Goal: Contribute content: Add original content to the website for others to see

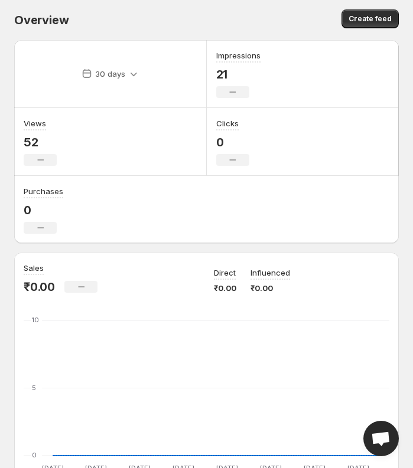
click at [164, 13] on div "Overview" at bounding box center [107, 20] width 187 height 17
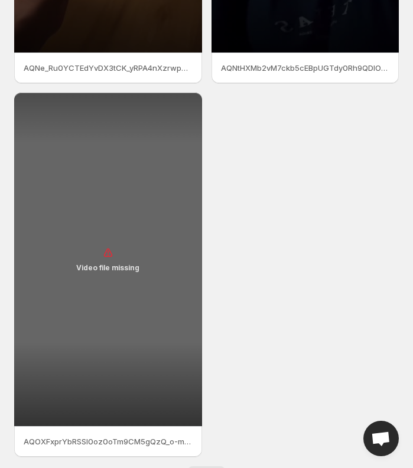
scroll to position [366, 0]
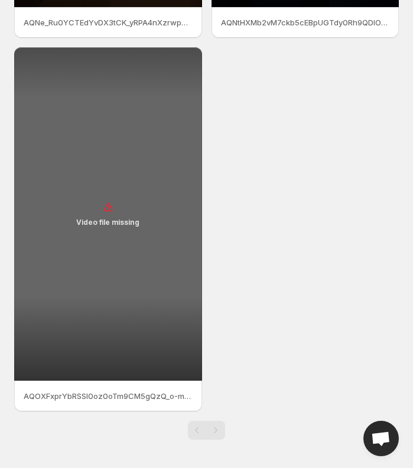
click at [111, 267] on div "Video file missing" at bounding box center [108, 213] width 188 height 333
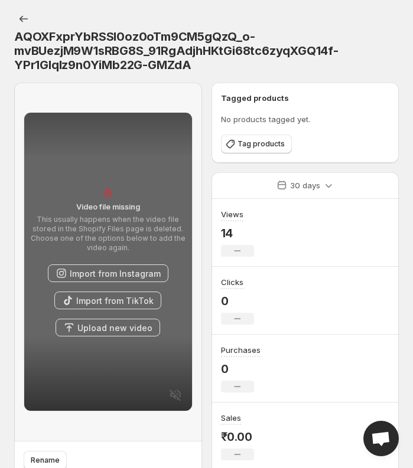
drag, startPoint x: 100, startPoint y: 259, endPoint x: 131, endPoint y: 420, distance: 164.0
click at [131, 422] on div "Video file missing This usually happens when the video file stored in the Shopi…" at bounding box center [108, 262] width 188 height 359
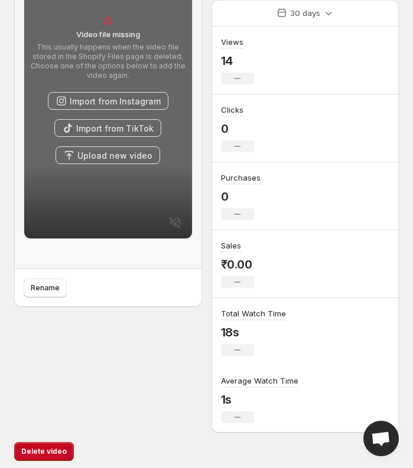
scroll to position [177, 0]
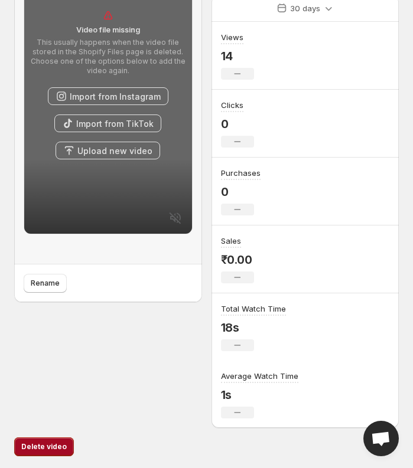
click at [57, 452] on button "Delete video" at bounding box center [44, 447] width 60 height 19
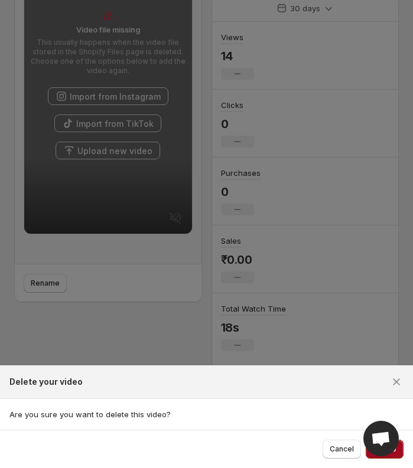
click at [399, 454] on button "Delete" at bounding box center [385, 449] width 38 height 19
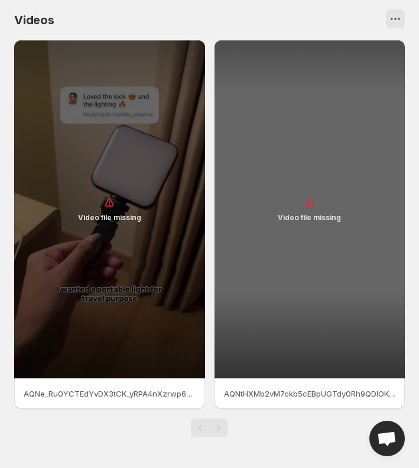
drag, startPoint x: 253, startPoint y: 190, endPoint x: 276, endPoint y: 218, distance: 36.1
click at [253, 191] on div "Video file missing" at bounding box center [309, 209] width 191 height 338
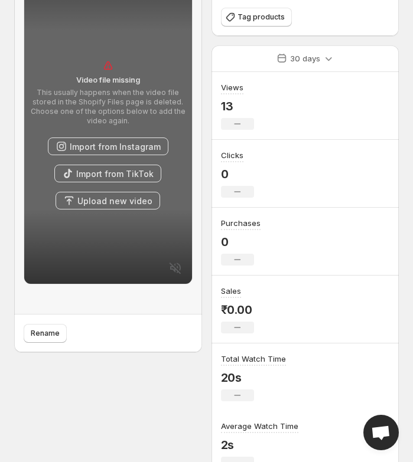
scroll to position [155, 0]
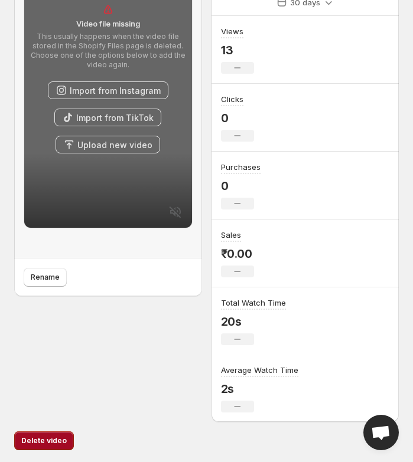
click at [37, 446] on button "Delete video" at bounding box center [44, 441] width 60 height 19
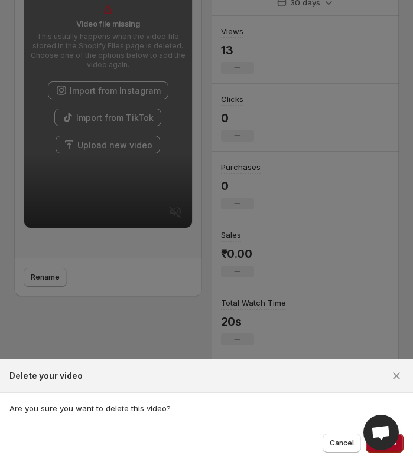
click at [397, 446] on button "Delete" at bounding box center [385, 443] width 38 height 19
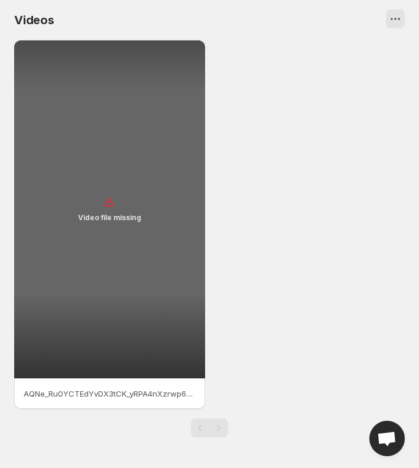
click at [135, 333] on div "Video file missing" at bounding box center [109, 209] width 191 height 338
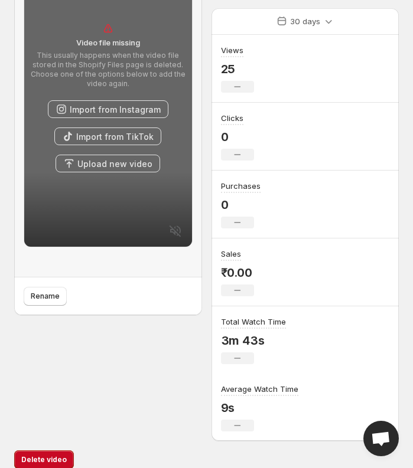
scroll to position [177, 0]
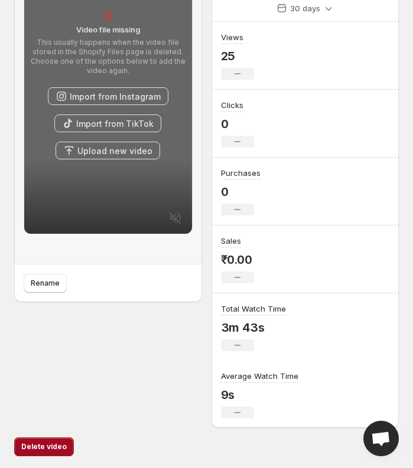
click at [39, 453] on button "Delete video" at bounding box center [44, 447] width 60 height 19
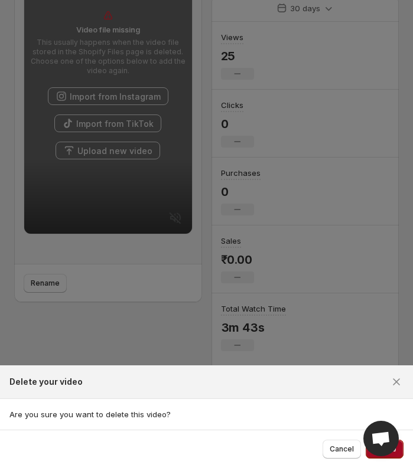
click at [402, 455] on button "Delete" at bounding box center [385, 449] width 38 height 19
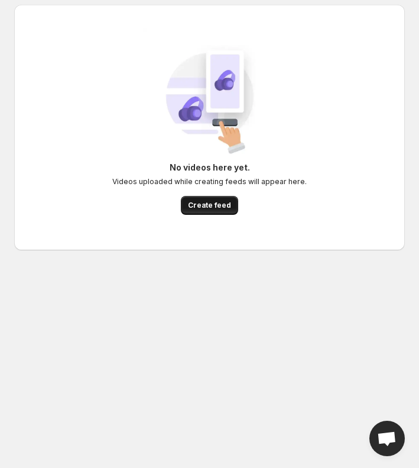
click at [213, 205] on span "Create feed" at bounding box center [209, 205] width 43 height 9
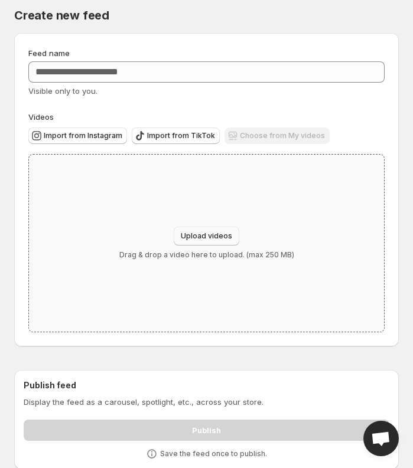
scroll to position [27, 0]
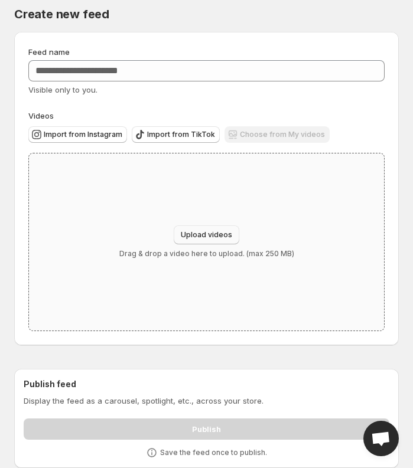
click at [217, 237] on span "Upload videos" at bounding box center [206, 234] width 51 height 9
type input "**********"
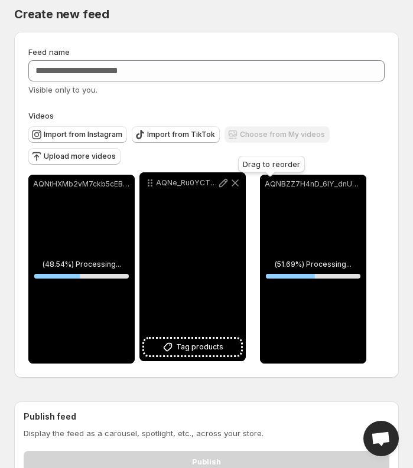
drag, startPoint x: 274, startPoint y: 190, endPoint x: 154, endPoint y: 188, distance: 120.5
click at [154, 188] on icon at bounding box center [150, 183] width 12 height 12
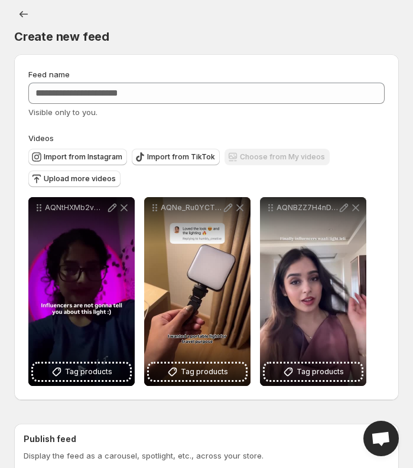
scroll to position [0, 0]
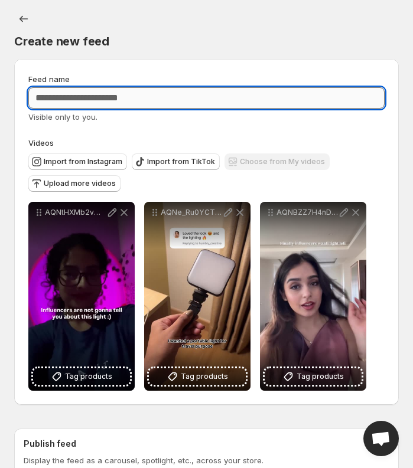
click at [138, 97] on input "Feed name" at bounding box center [206, 97] width 356 height 21
type input "*"
drag, startPoint x: 164, startPoint y: 101, endPoint x: 304, endPoint y: 136, distance: 144.4
click at [304, 136] on div "**********" at bounding box center [206, 232] width 356 height 318
click at [117, 106] on input "Feed name" at bounding box center [206, 97] width 356 height 21
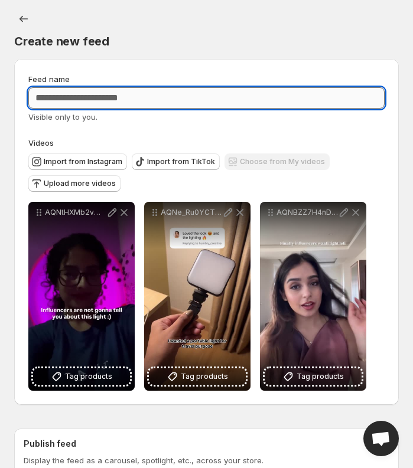
click at [102, 102] on input "Feed name" at bounding box center [206, 97] width 356 height 21
paste input "**********"
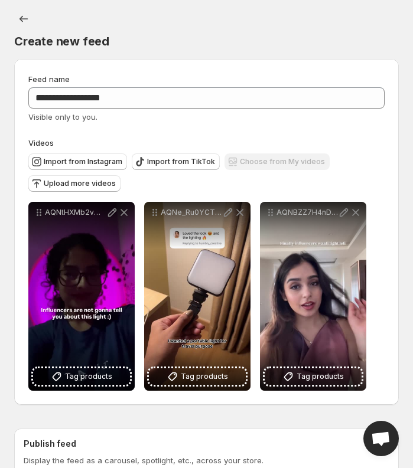
click at [156, 122] on div "Visible only to you." at bounding box center [206, 117] width 356 height 12
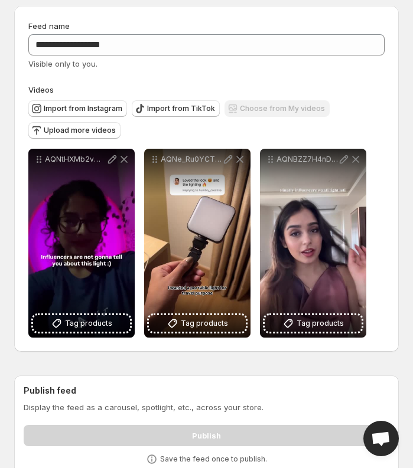
scroll to position [60, 0]
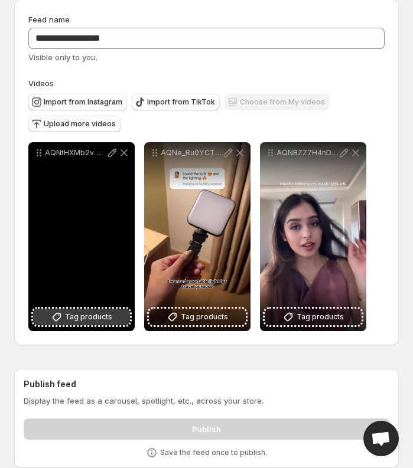
click at [80, 318] on span "Tag products" at bounding box center [88, 317] width 47 height 12
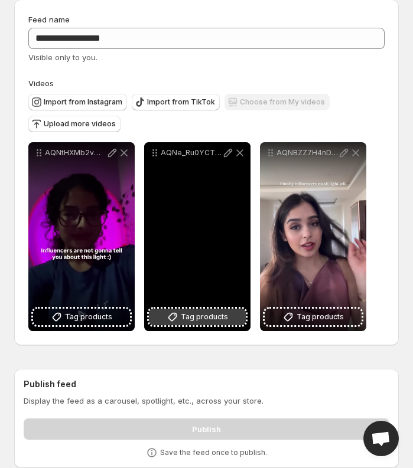
click at [173, 315] on icon at bounding box center [172, 317] width 8 height 8
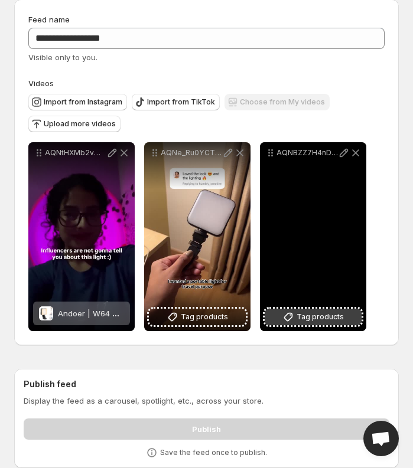
click at [310, 321] on span "Tag products" at bounding box center [320, 317] width 47 height 12
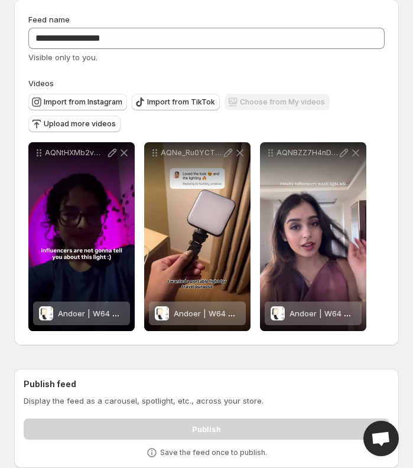
click at [210, 428] on div "Publish" at bounding box center [207, 427] width 366 height 26
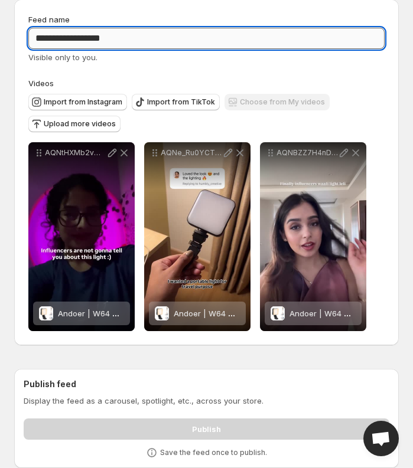
click at [139, 38] on input "**********" at bounding box center [206, 38] width 356 height 21
type input "**********"
click at [212, 376] on div "Publish feed Display the feed as a carousel, spotlight, etc., across your store…" at bounding box center [206, 418] width 385 height 99
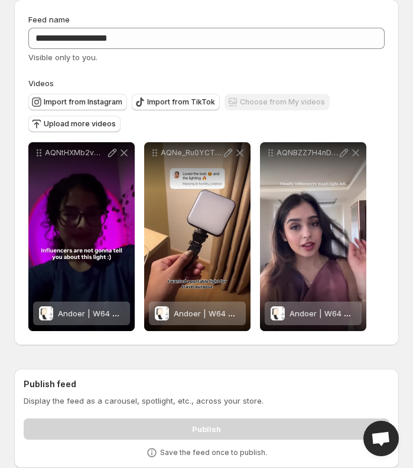
scroll to position [0, 0]
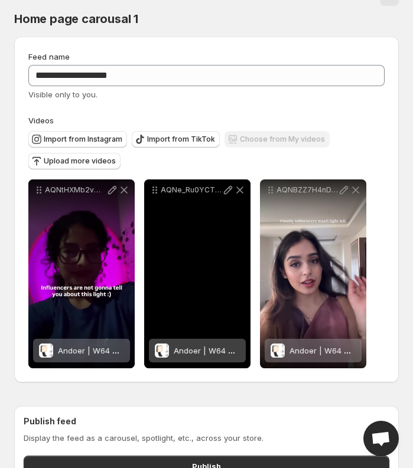
scroll to position [118, 0]
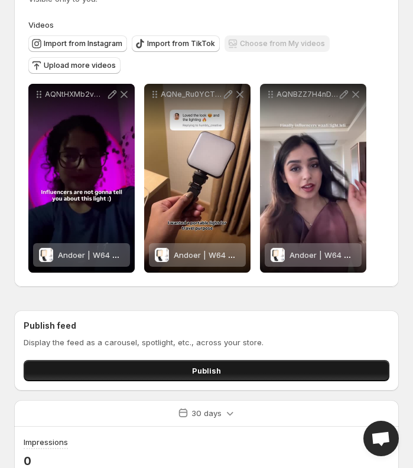
click at [190, 374] on button "Publish" at bounding box center [207, 370] width 366 height 21
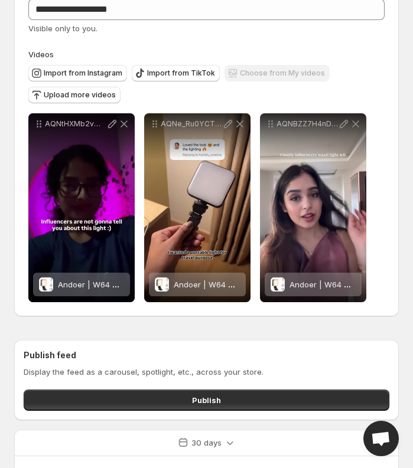
scroll to position [0, 0]
